Goal: Task Accomplishment & Management: Use online tool/utility

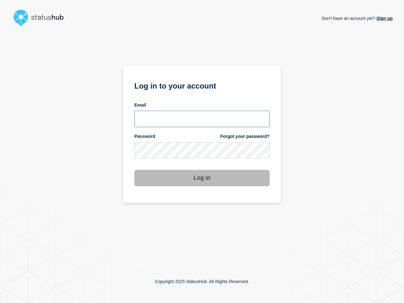
type input "[PERSON_NAME][EMAIL_ADDRESS][PERSON_NAME][DOMAIN_NAME]"
click at [206, 166] on div "Log in" at bounding box center [202, 176] width 135 height 22
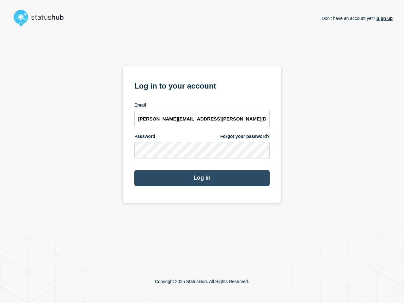
click at [203, 177] on button "Log in" at bounding box center [202, 178] width 135 height 16
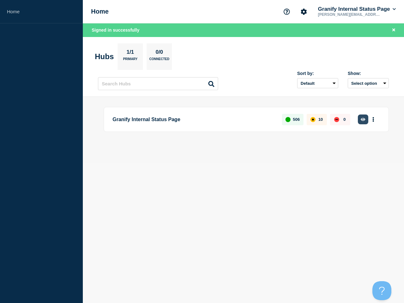
click at [365, 120] on icon "button" at bounding box center [363, 119] width 5 height 4
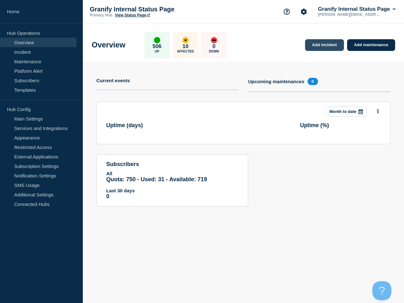
click at [332, 46] on link "Add incident" at bounding box center [324, 45] width 39 height 12
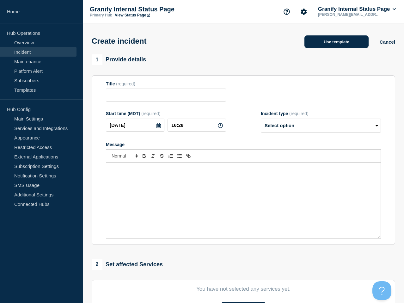
click at [329, 46] on button "Use template" at bounding box center [337, 41] width 64 height 13
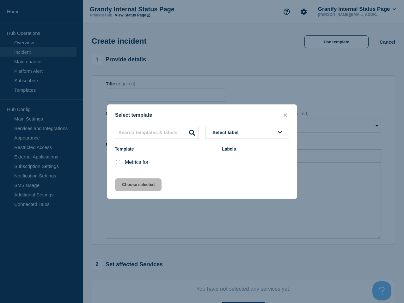
click at [120, 163] on input "Metrics for checkbox" at bounding box center [118, 162] width 4 height 4
checkbox input "true"
drag, startPoint x: 130, startPoint y: 183, endPoint x: 163, endPoint y: 142, distance: 52.2
click at [131, 183] on button "Choose selected" at bounding box center [138, 184] width 47 height 13
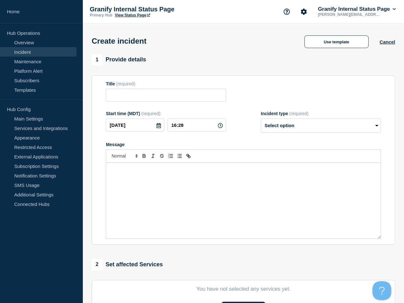
type input "Metrics for"
select select "monitoring"
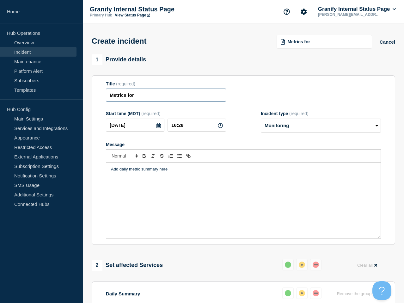
click at [183, 101] on input "Metrics for" at bounding box center [166, 95] width 120 height 13
type input "Metrics for 9/25"
click at [270, 205] on div "Add daily metric summary here" at bounding box center [243, 201] width 275 height 76
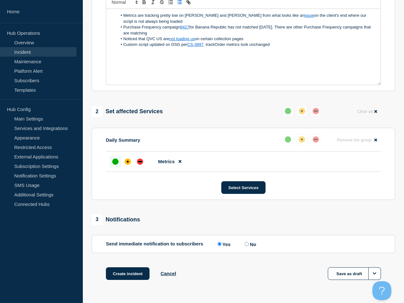
scroll to position [181, 0]
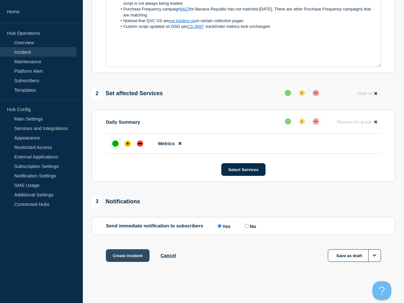
click at [129, 257] on button "Create incident" at bounding box center [128, 255] width 44 height 13
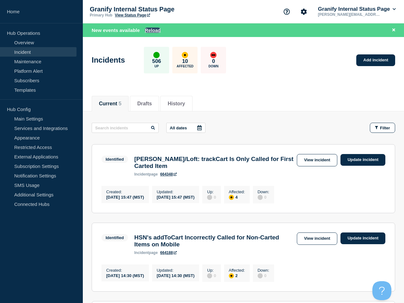
click at [154, 30] on button "Reload" at bounding box center [153, 30] width 16 height 5
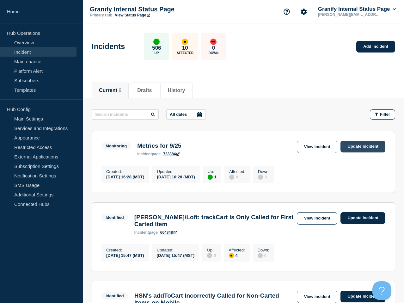
click at [369, 142] on link "Update incident" at bounding box center [363, 147] width 45 height 12
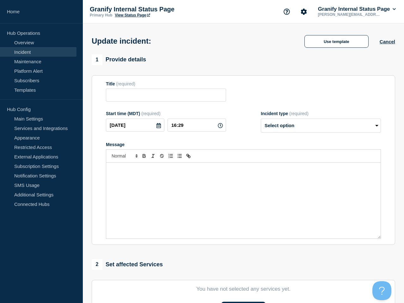
type input "Metrics for 9/25"
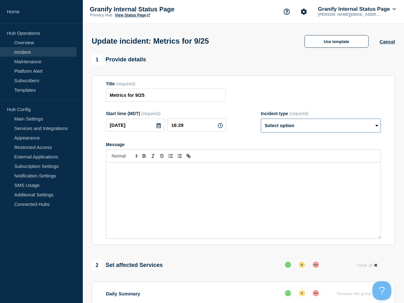
click at [331, 129] on select "Select option Investigating Identified Monitoring Resolved" at bounding box center [321, 126] width 120 height 14
select select "resolved"
click at [261, 123] on select "Select option Investigating Identified Monitoring Resolved" at bounding box center [321, 126] width 120 height 14
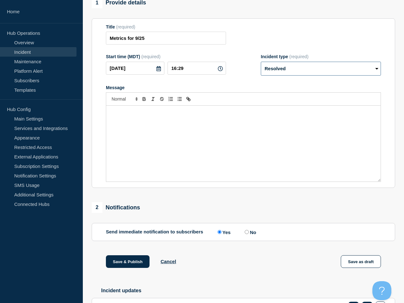
scroll to position [107, 0]
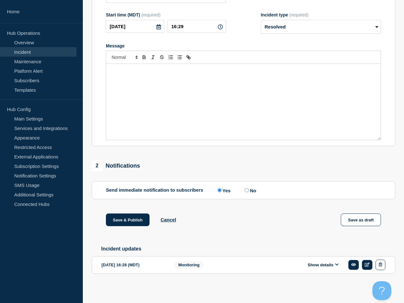
drag, startPoint x: 246, startPoint y: 187, endPoint x: 249, endPoint y: 185, distance: 3.6
click at [246, 188] on input "No" at bounding box center [247, 190] width 4 height 4
radio input "true"
radio input "false"
click at [131, 221] on button "Save & Publish" at bounding box center [128, 220] width 44 height 13
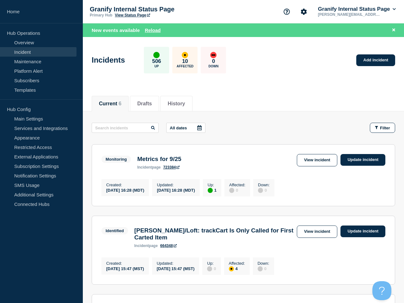
click at [309, 95] on div "Current 6 Drafts History" at bounding box center [244, 101] width 304 height 22
